Goal: Information Seeking & Learning: Learn about a topic

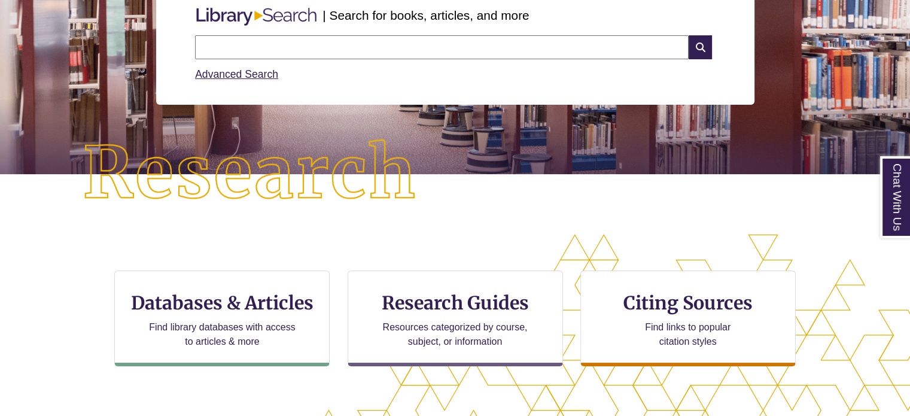
scroll to position [299, 0]
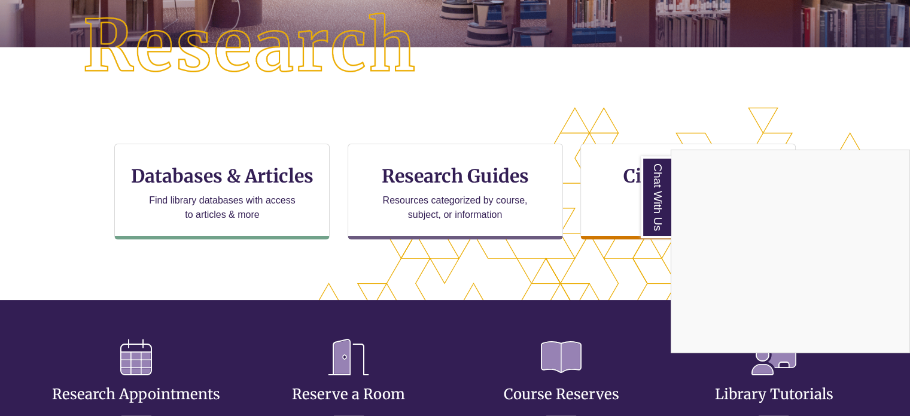
click at [438, 179] on div "Chat With Us" at bounding box center [455, 208] width 910 height 416
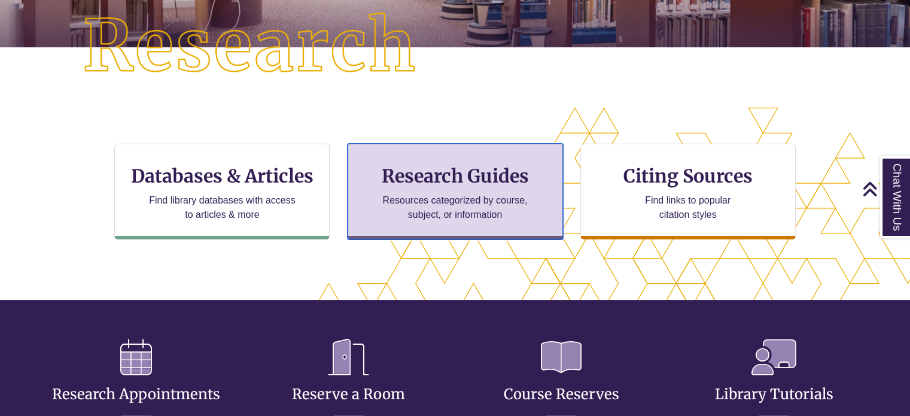
click at [434, 169] on h3 "Research Guides" at bounding box center [455, 176] width 195 height 23
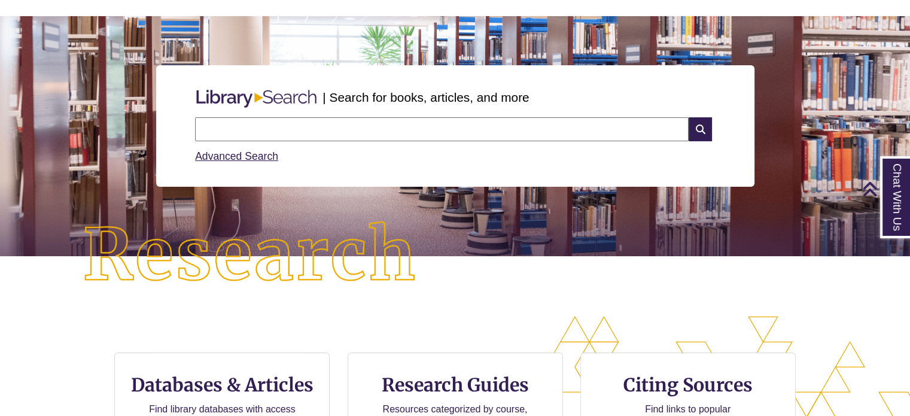
scroll to position [239, 0]
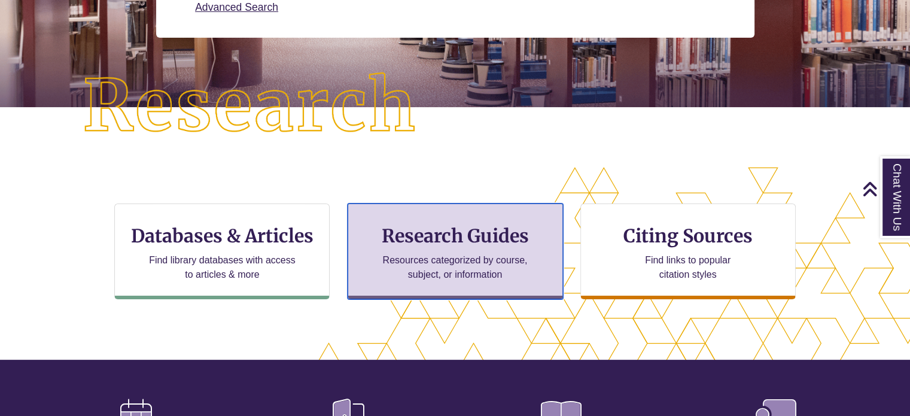
click at [421, 234] on h3 "Research Guides" at bounding box center [455, 235] width 195 height 23
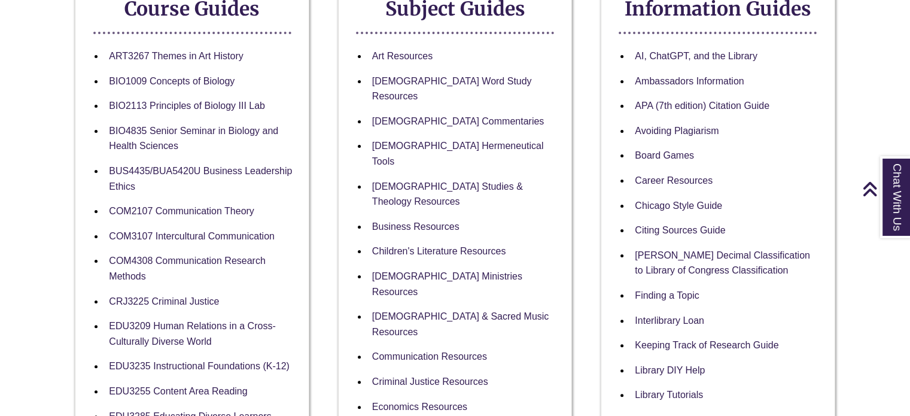
scroll to position [239, 0]
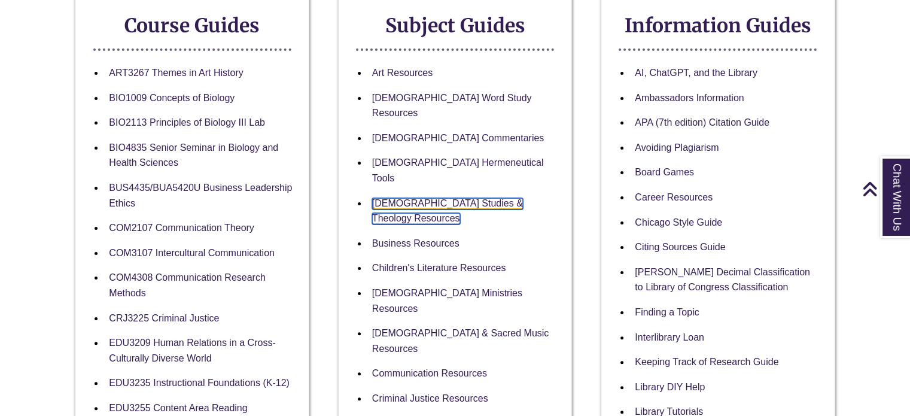
click at [451, 198] on link "[DEMOGRAPHIC_DATA] Studies & Theology Resources" at bounding box center [447, 211] width 151 height 27
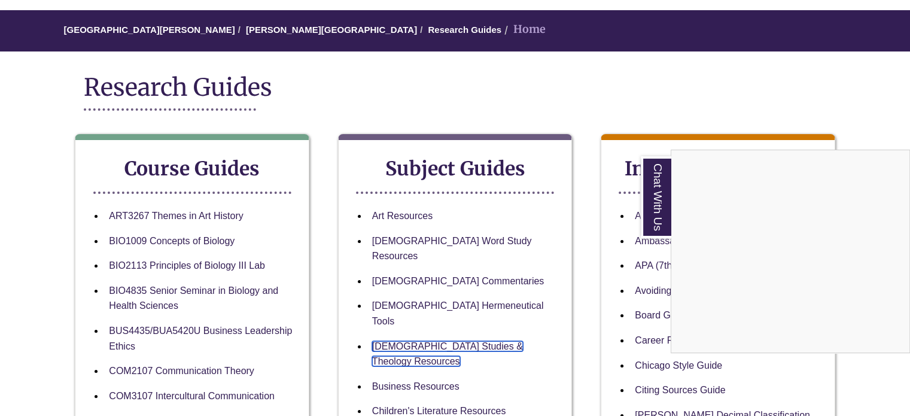
scroll to position [0, 0]
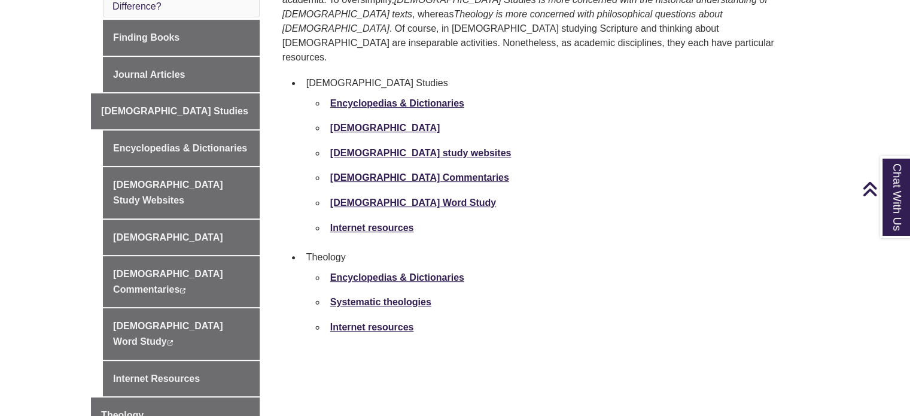
scroll to position [419, 0]
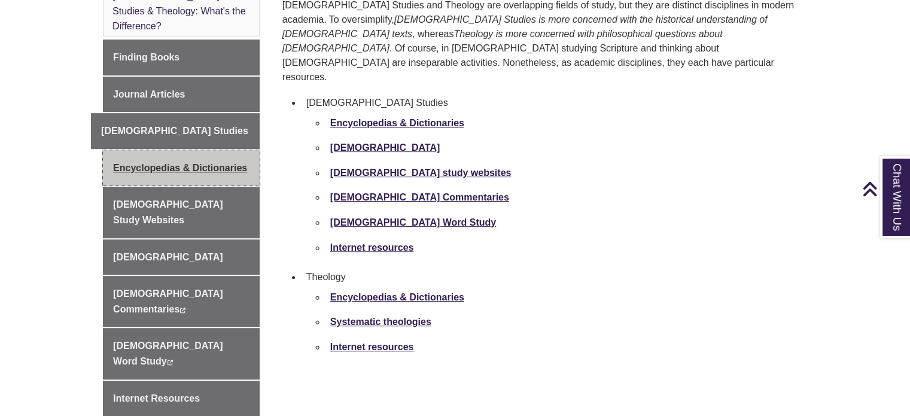
click at [231, 150] on link "Encyclopedias & Dictionaries" at bounding box center [181, 168] width 157 height 36
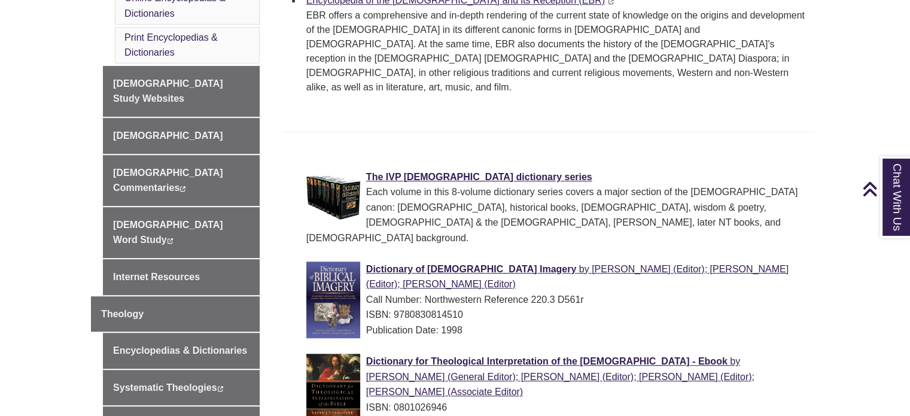
scroll to position [598, 0]
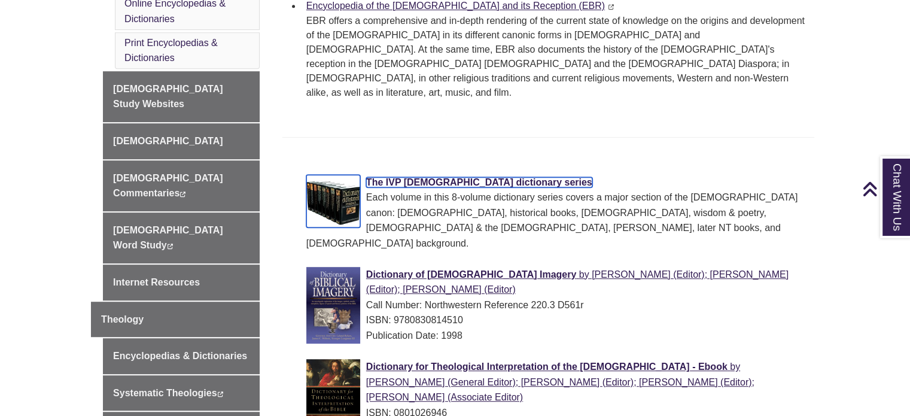
click at [400, 177] on span "The IVP [DEMOGRAPHIC_DATA] dictionary series" at bounding box center [479, 182] width 226 height 10
